Goal: Information Seeking & Learning: Learn about a topic

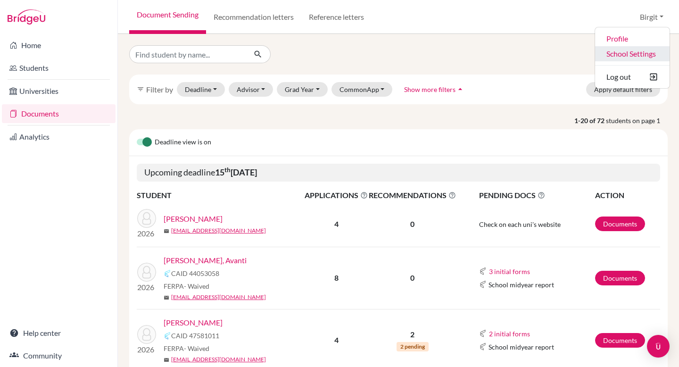
click at [636, 55] on link "School Settings" at bounding box center [632, 53] width 75 height 15
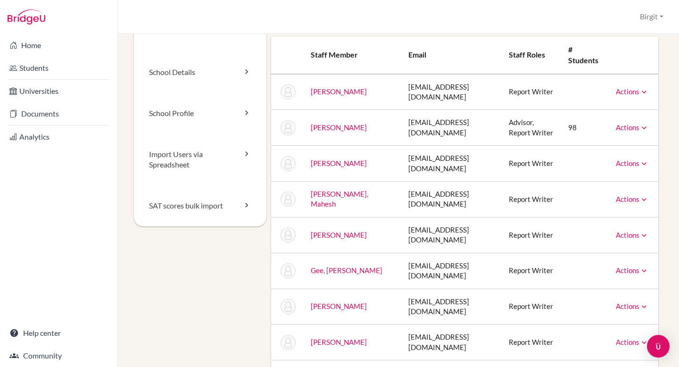
scroll to position [93, 0]
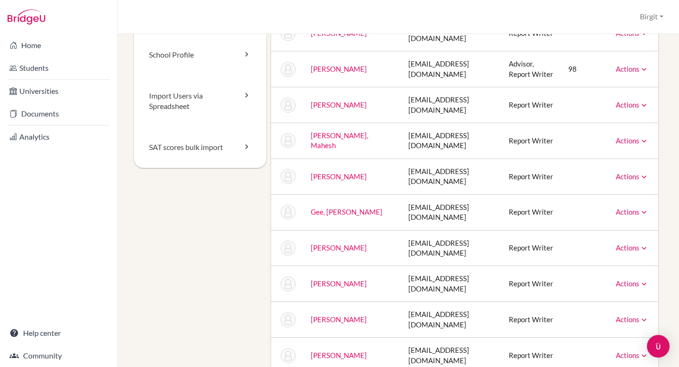
click at [319, 109] on link "D'Costa, Dwayne" at bounding box center [339, 104] width 56 height 8
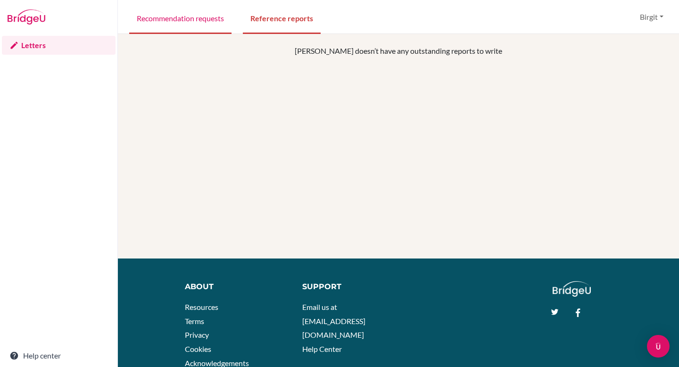
click at [189, 25] on link "Recommendation requests" at bounding box center [180, 17] width 102 height 33
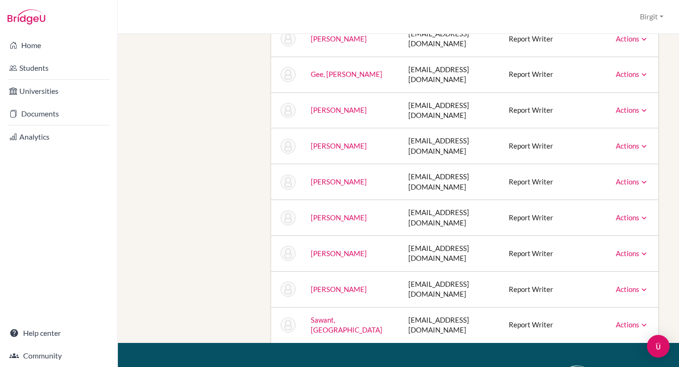
scroll to position [232, 0]
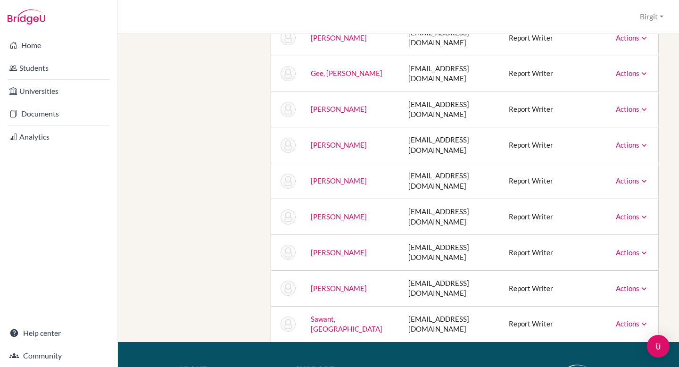
click at [320, 149] on link "Jones, Philip Haydn" at bounding box center [339, 145] width 56 height 8
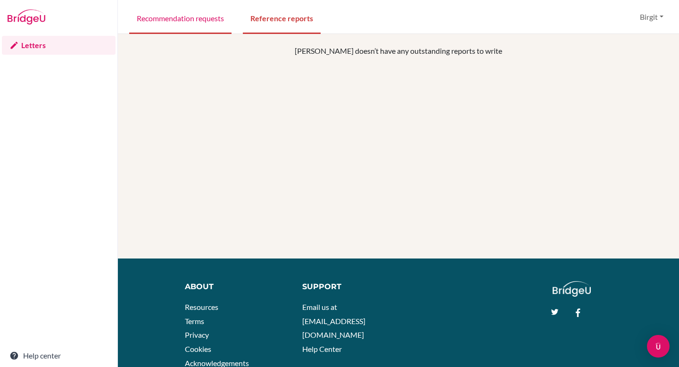
click at [183, 24] on link "Recommendation requests" at bounding box center [180, 17] width 102 height 33
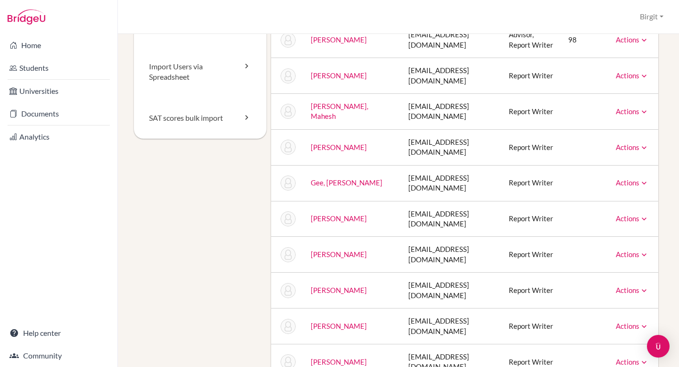
scroll to position [129, 0]
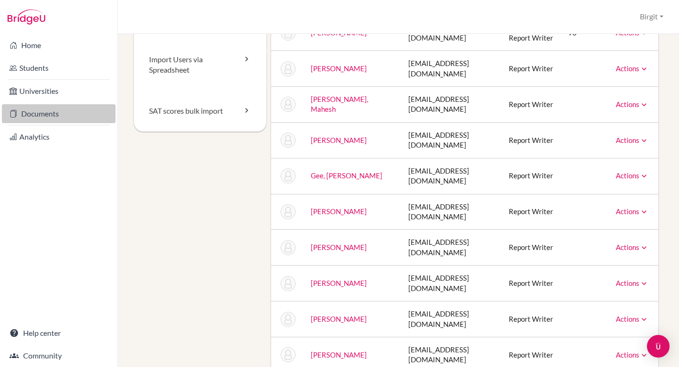
click at [43, 114] on link "Documents" at bounding box center [59, 113] width 114 height 19
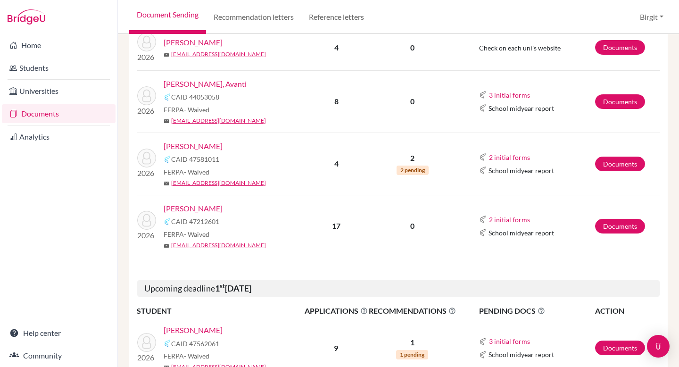
scroll to position [183, 0]
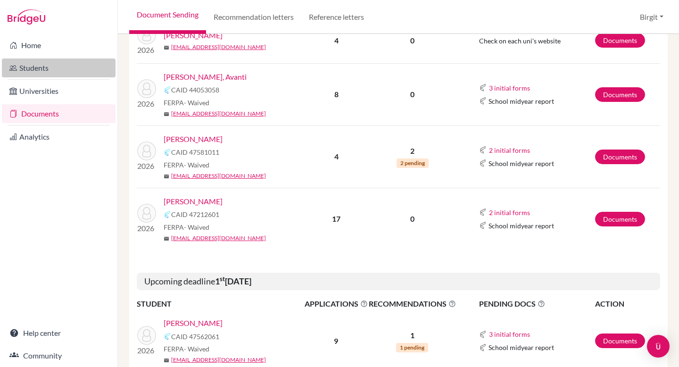
click at [41, 68] on link "Students" at bounding box center [59, 67] width 114 height 19
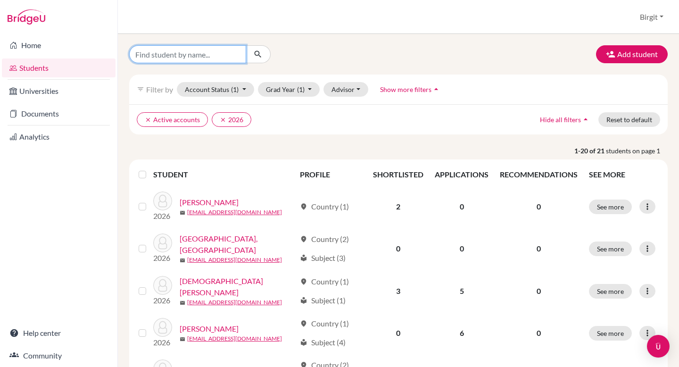
click at [174, 56] on input "Find student by name..." at bounding box center [187, 54] width 117 height 18
type input "siddh"
click button "submit" at bounding box center [258, 54] width 25 height 18
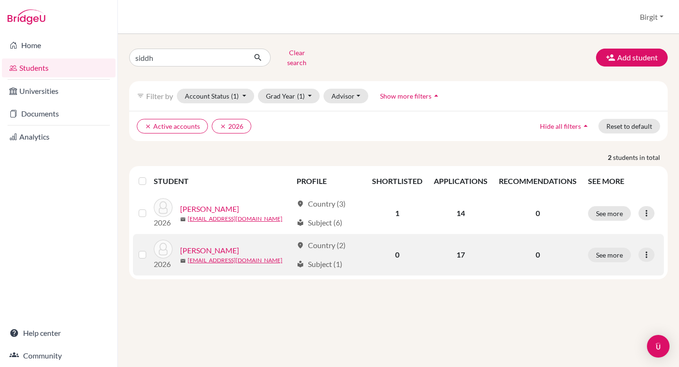
click at [194, 245] on link "[PERSON_NAME]" at bounding box center [209, 250] width 59 height 11
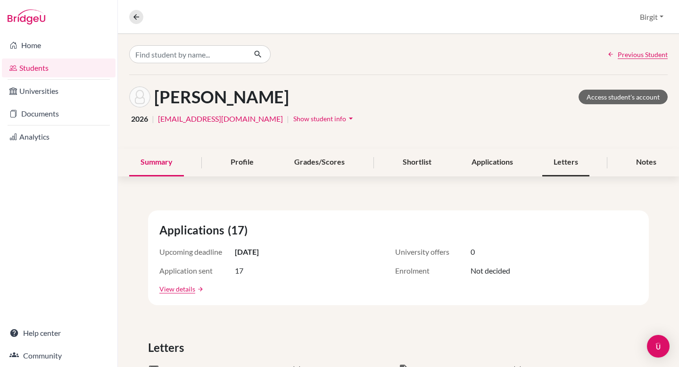
click at [552, 163] on div "Letters" at bounding box center [565, 163] width 47 height 28
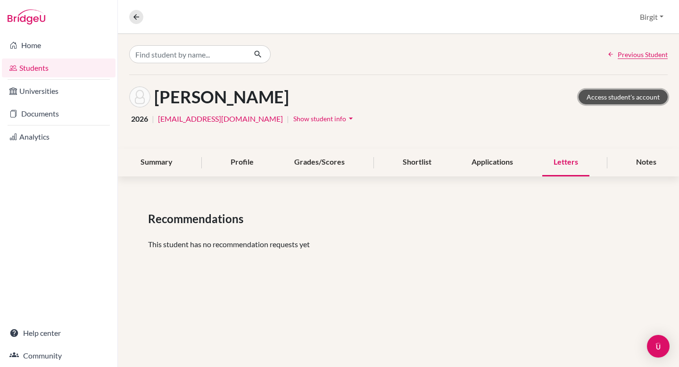
click at [614, 91] on link "Access student's account" at bounding box center [623, 97] width 89 height 15
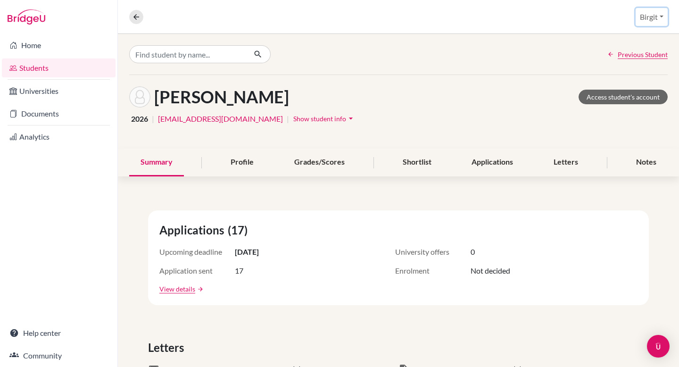
click at [649, 15] on button "Birgit" at bounding box center [652, 17] width 32 height 18
click at [638, 56] on link "School Settings" at bounding box center [632, 53] width 75 height 15
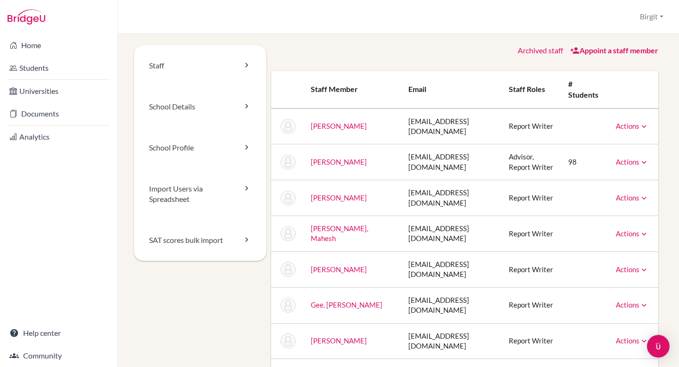
click at [318, 242] on link "Dharam Kamble, Mahesh" at bounding box center [340, 233] width 58 height 18
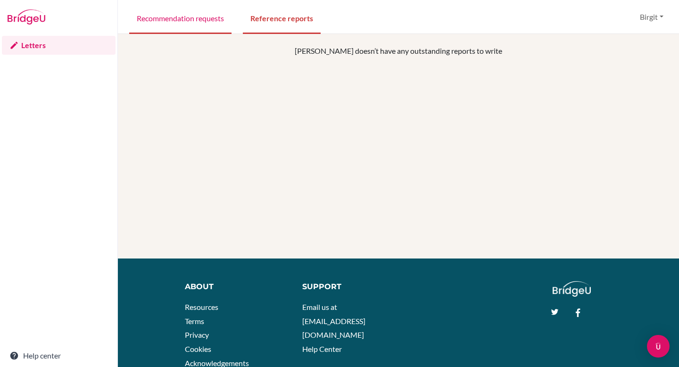
click at [187, 21] on link "Recommendation requests" at bounding box center [180, 17] width 102 height 33
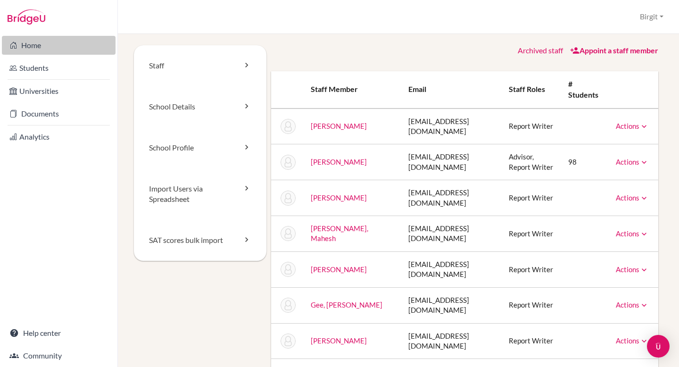
click at [40, 46] on link "Home" at bounding box center [59, 45] width 114 height 19
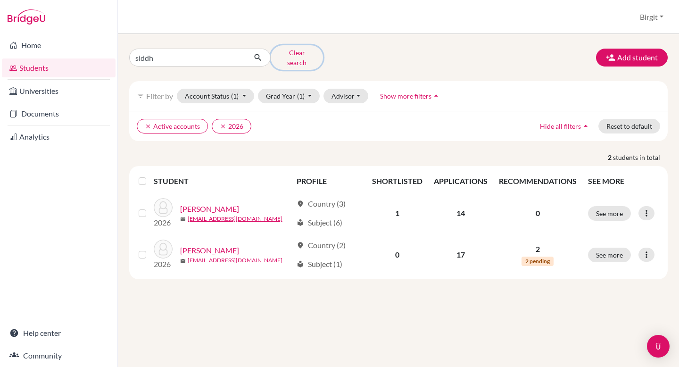
click at [296, 54] on button "Clear search" at bounding box center [297, 57] width 52 height 25
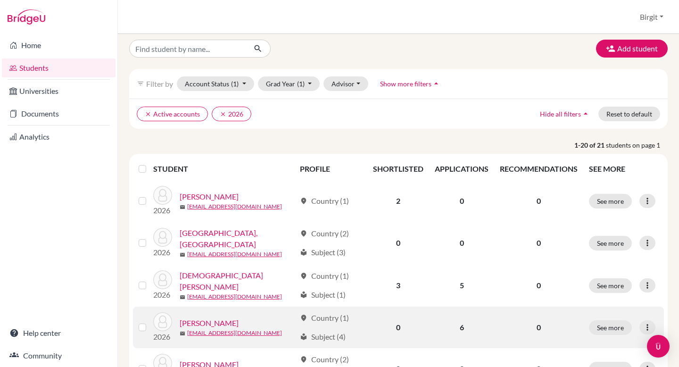
scroll to position [7, 0]
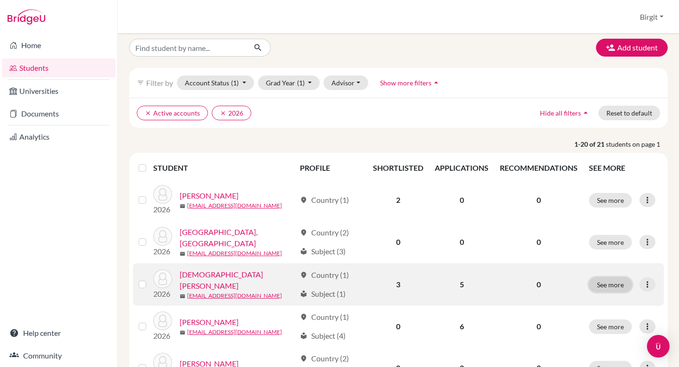
click at [613, 281] on button "See more" at bounding box center [610, 284] width 43 height 15
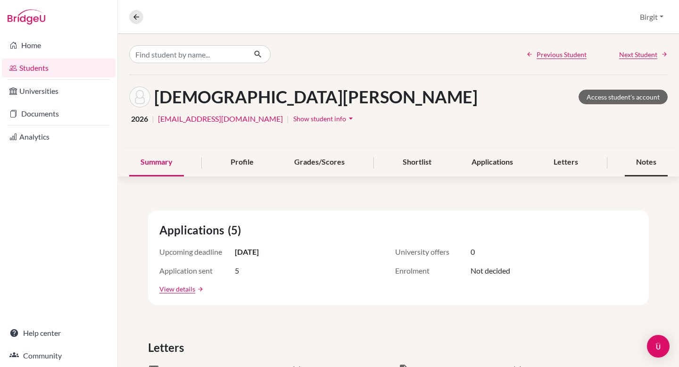
click at [639, 162] on div "Notes" at bounding box center [646, 163] width 43 height 28
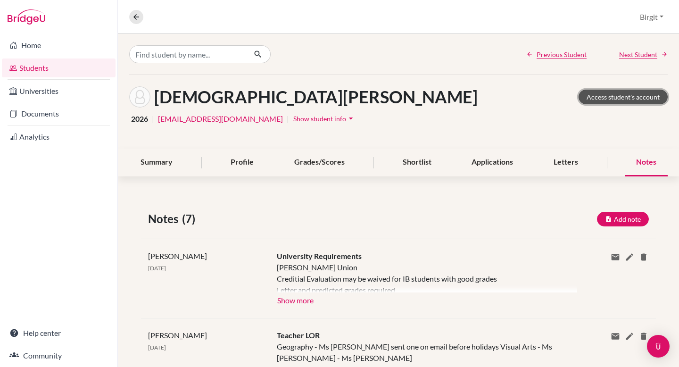
click at [631, 95] on link "Access student's account" at bounding box center [623, 97] width 89 height 15
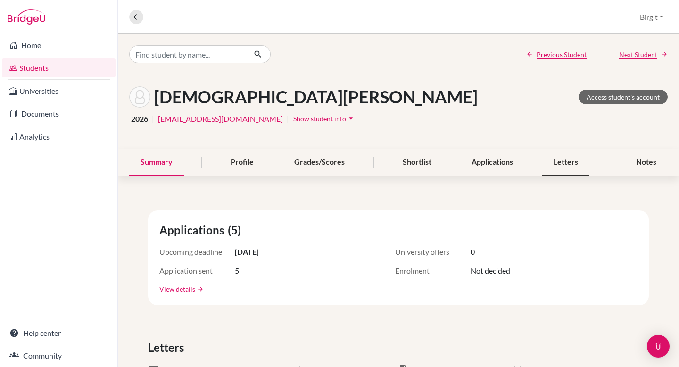
click at [555, 162] on div "Letters" at bounding box center [565, 163] width 47 height 28
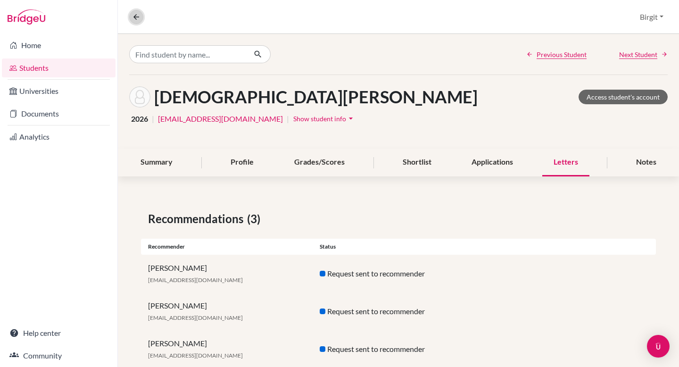
click at [139, 17] on icon at bounding box center [136, 17] width 8 height 8
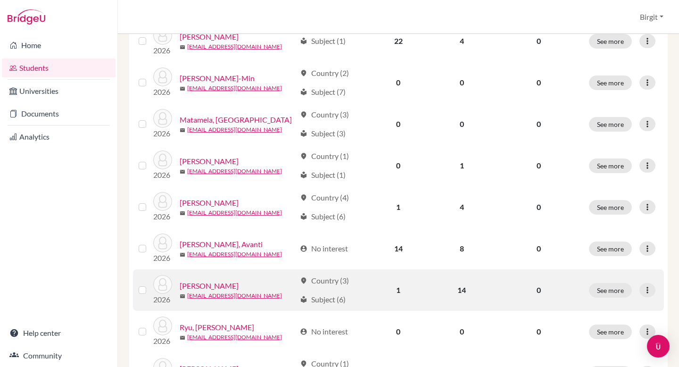
scroll to position [378, 0]
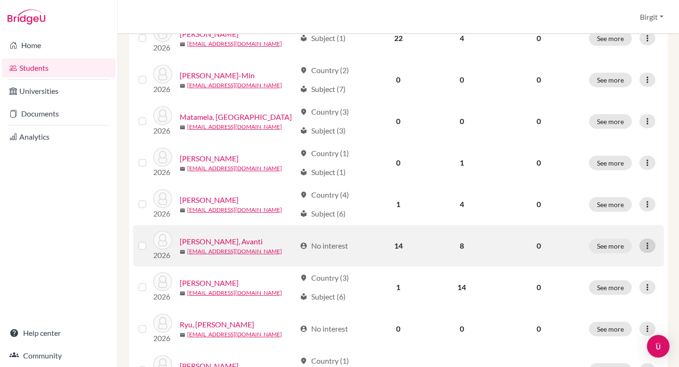
click at [643, 244] on icon at bounding box center [647, 245] width 9 height 9
click at [599, 241] on button "See more" at bounding box center [610, 246] width 43 height 15
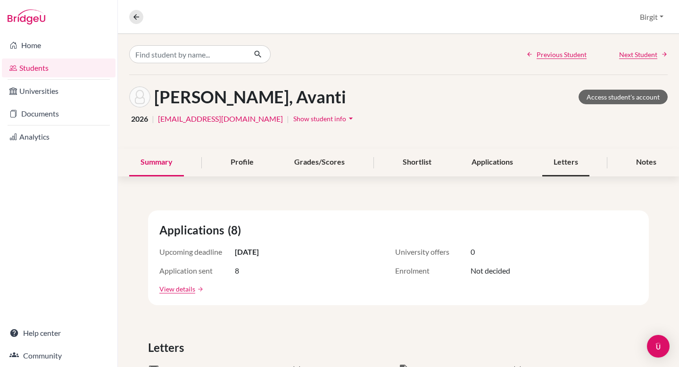
click at [571, 165] on div "Letters" at bounding box center [565, 163] width 47 height 28
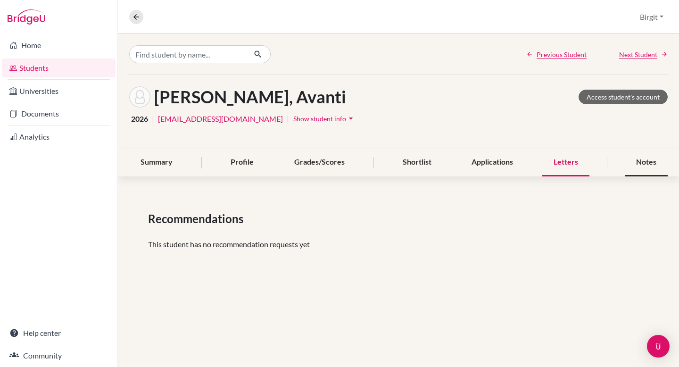
click at [644, 161] on div "Notes" at bounding box center [646, 163] width 43 height 28
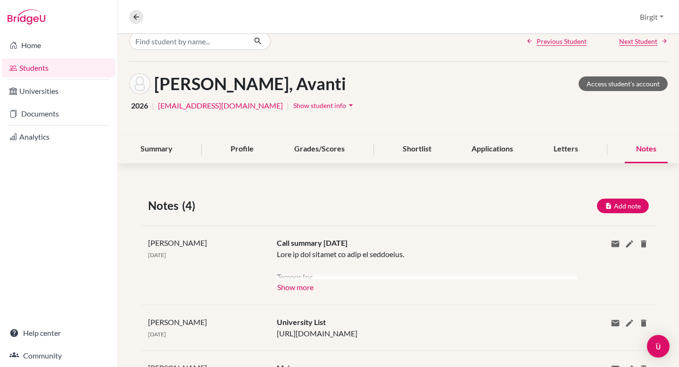
scroll to position [14, 0]
click at [299, 288] on button "Show more" at bounding box center [295, 286] width 37 height 14
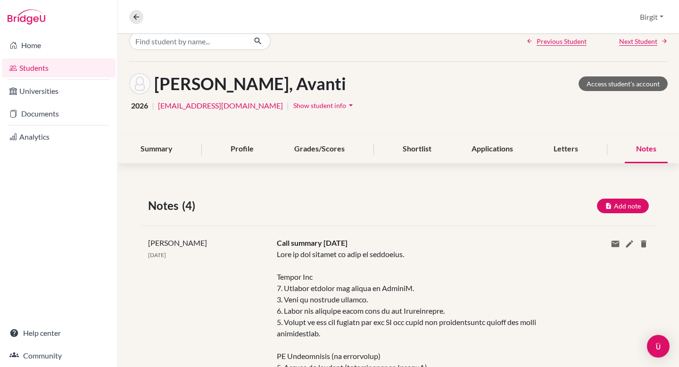
scroll to position [0, 0]
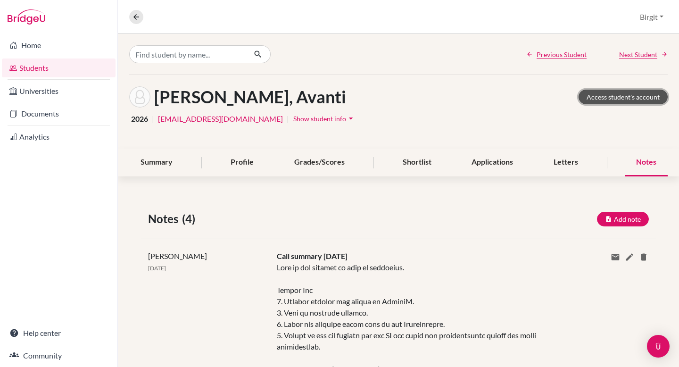
click at [617, 96] on link "Access student's account" at bounding box center [623, 97] width 89 height 15
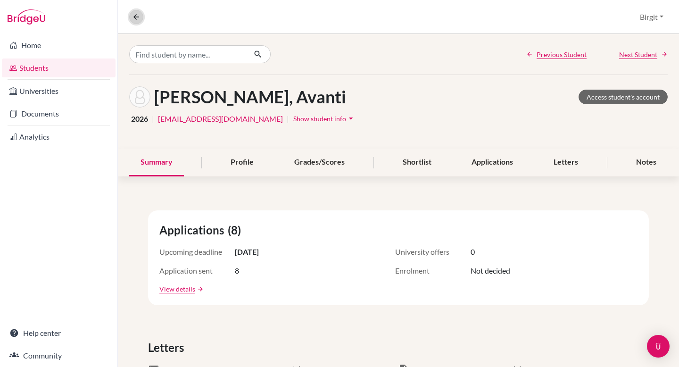
click at [135, 19] on icon at bounding box center [136, 17] width 8 height 8
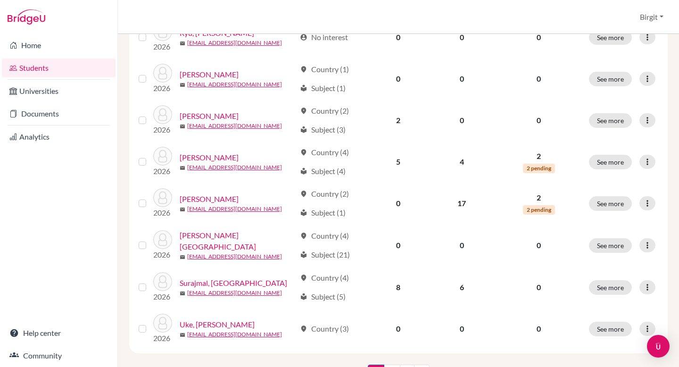
scroll to position [712, 0]
